Goal: Transaction & Acquisition: Book appointment/travel/reservation

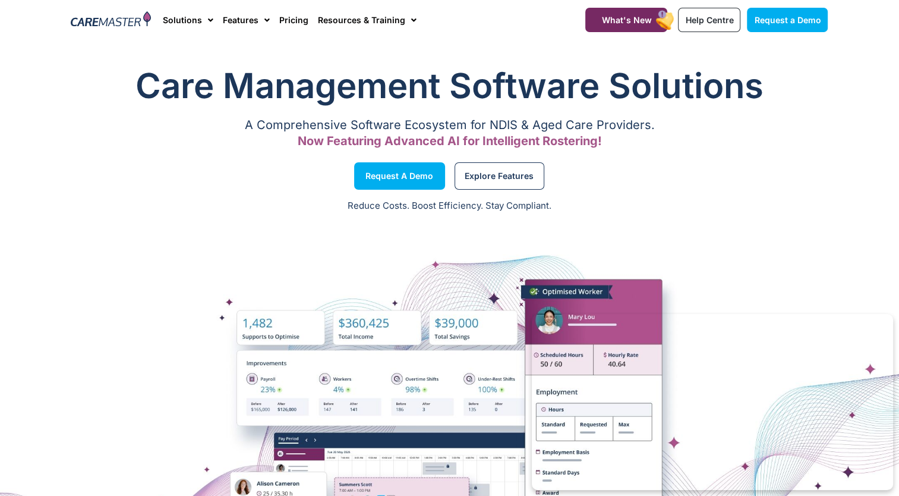
click at [530, 254] on div at bounding box center [449, 429] width 899 height 416
click at [794, 15] on span "Request a Demo" at bounding box center [787, 20] width 67 height 10
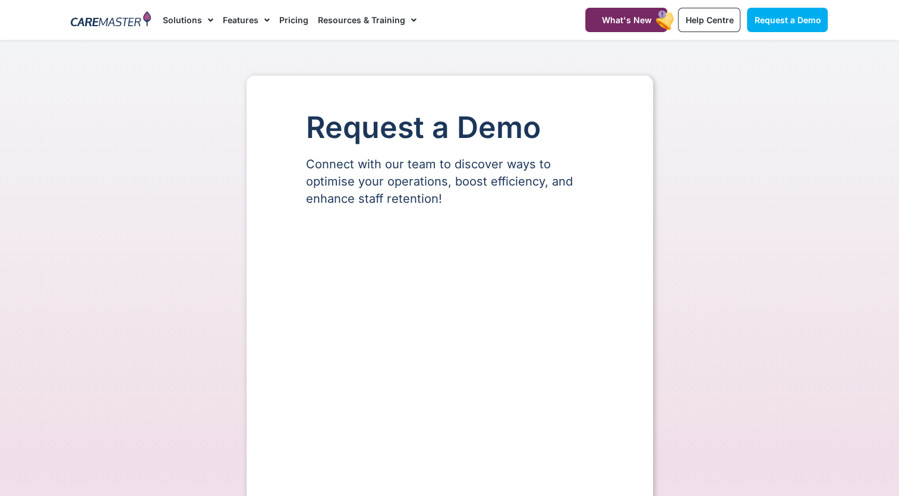
select select "**"
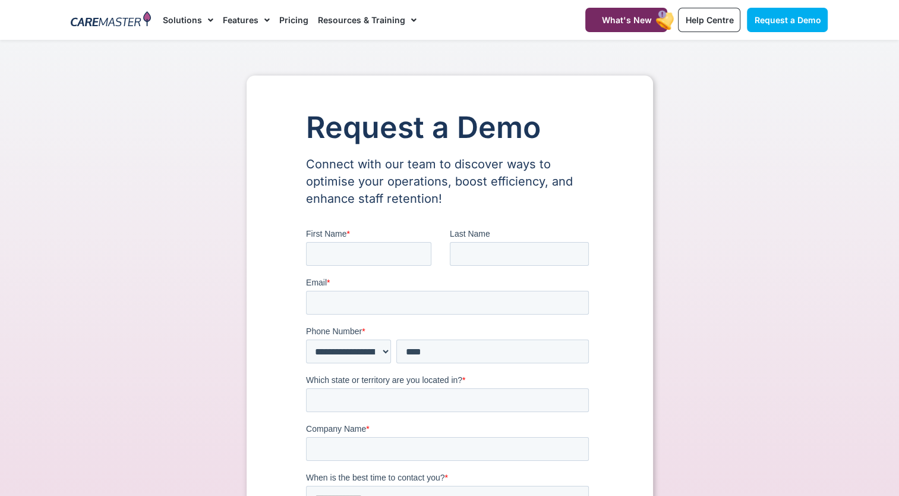
click at [443, 128] on h1 "Request a Demo" at bounding box center [450, 127] width 288 height 33
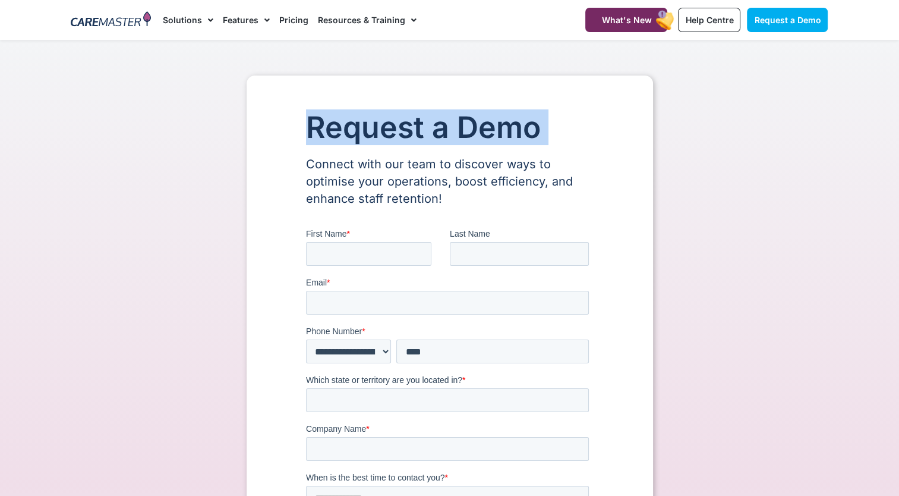
click at [443, 128] on h1 "Request a Demo" at bounding box center [450, 127] width 288 height 33
copy div "Request a Demo"
click at [458, 146] on div "Request a Demo Connect with our team to discover ways to optimise your operatio…" at bounding box center [450, 504] width 407 height 859
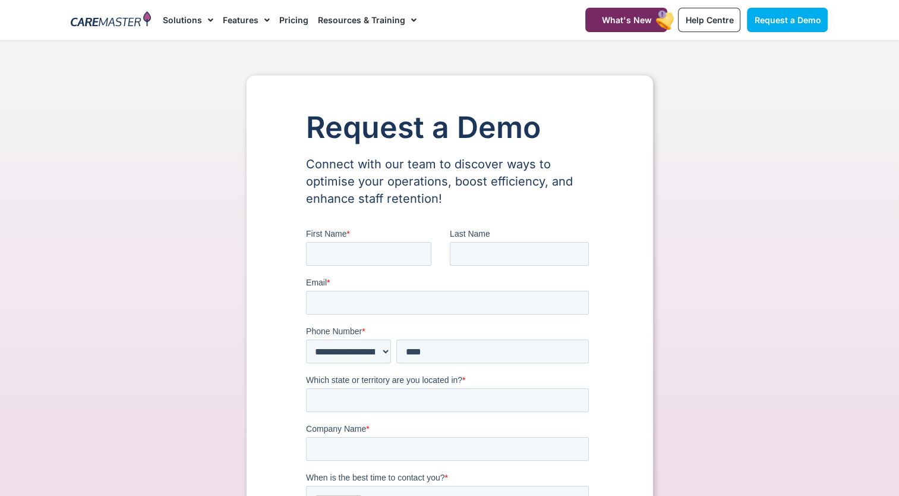
drag, startPoint x: 450, startPoint y: 203, endPoint x: 340, endPoint y: 162, distance: 117.3
click at [340, 162] on p "Connect with our team to discover ways to optimise your operations, boost effic…" at bounding box center [450, 182] width 288 height 52
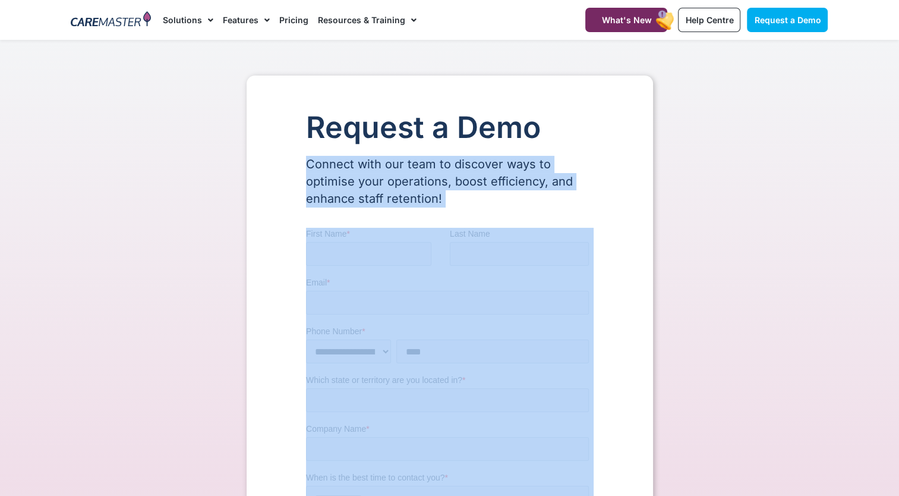
click at [340, 162] on p "Connect with our team to discover ways to optimise your operations, boost effic…" at bounding box center [450, 182] width 288 height 52
copy div "Connect with our team to discover ways to optimise your operations, boost effic…"
click at [610, 156] on div "Request a Demo Connect with our team to discover ways to optimise your operatio…" at bounding box center [450, 504] width 407 height 859
